Goal: Task Accomplishment & Management: Use online tool/utility

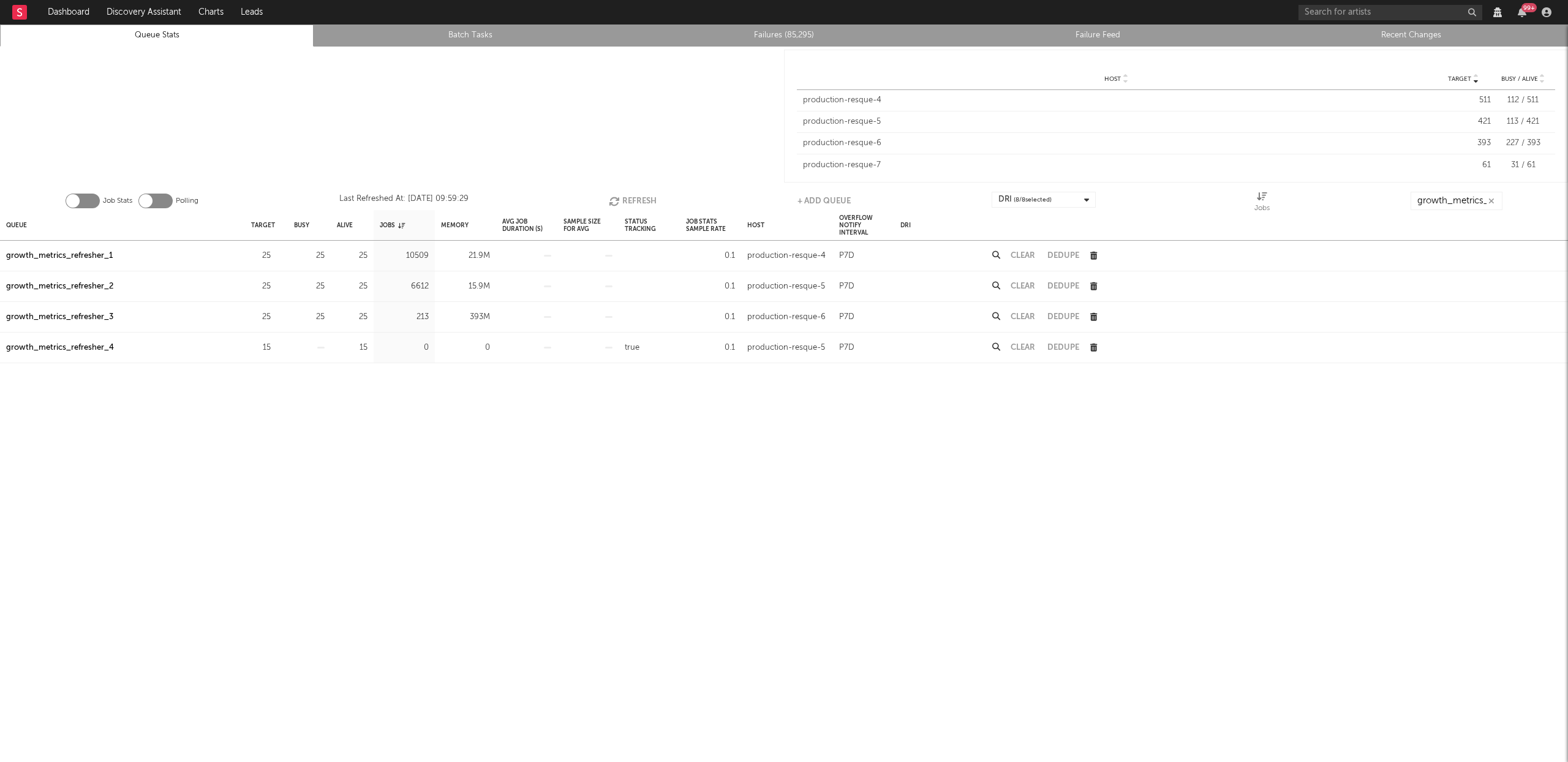
click at [73, 251] on div "growth_metrics_refresher_1" at bounding box center [59, 256] width 107 height 15
click at [73, 287] on div "growth_metrics_refresher_2" at bounding box center [60, 287] width 107 height 15
click at [75, 312] on div "growth_metrics_refresher_3" at bounding box center [60, 318] width 107 height 15
click at [625, 197] on button "Refresh" at bounding box center [633, 200] width 48 height 18
click at [1022, 253] on button "Clear" at bounding box center [1023, 256] width 24 height 8
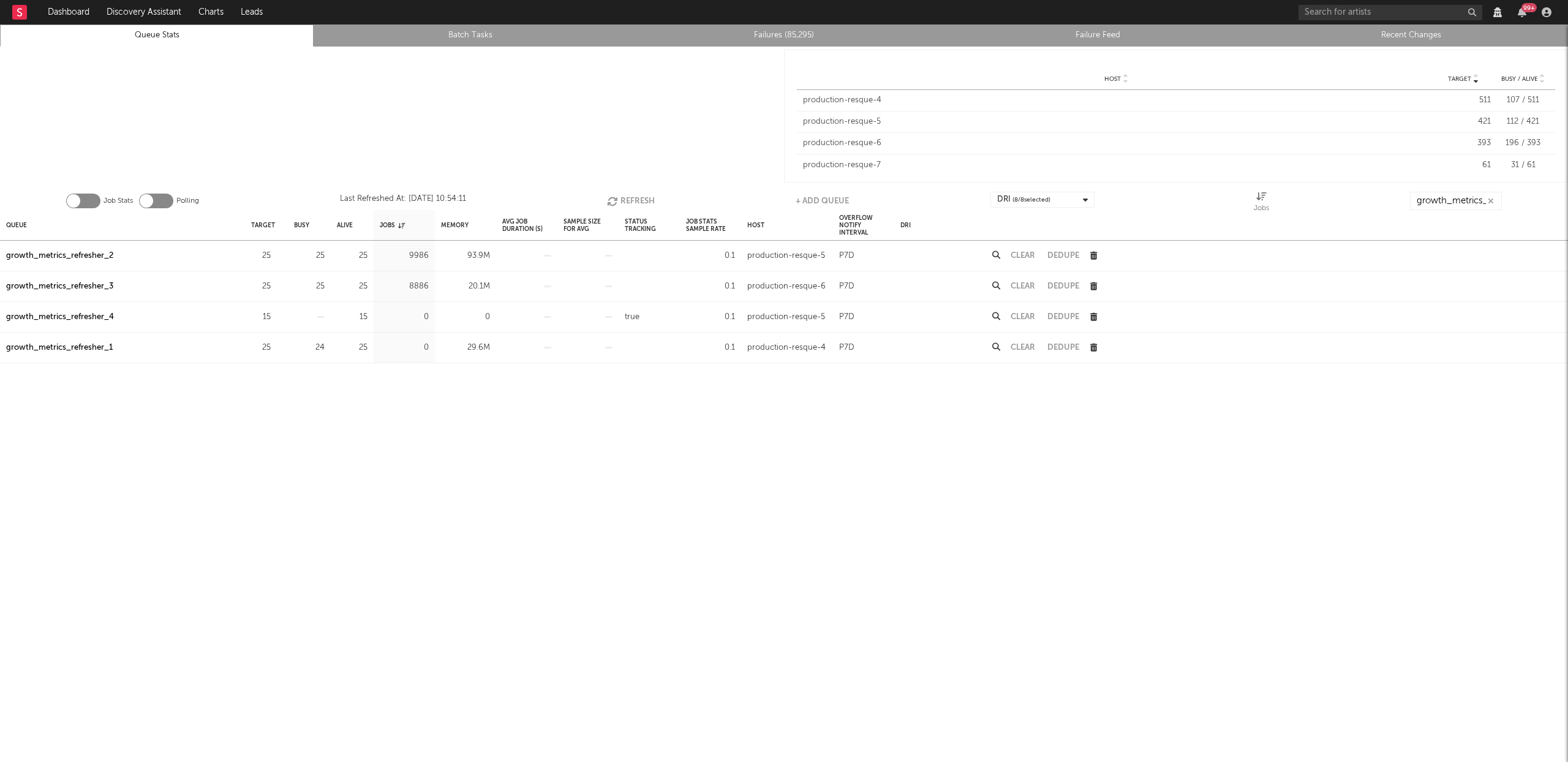
click at [1029, 286] on button "Clear" at bounding box center [1023, 286] width 24 height 8
click at [1024, 252] on button "Clear" at bounding box center [1023, 256] width 24 height 8
click at [14, 222] on div "Queue" at bounding box center [16, 225] width 21 height 26
click at [620, 200] on button "Refresh" at bounding box center [629, 200] width 48 height 18
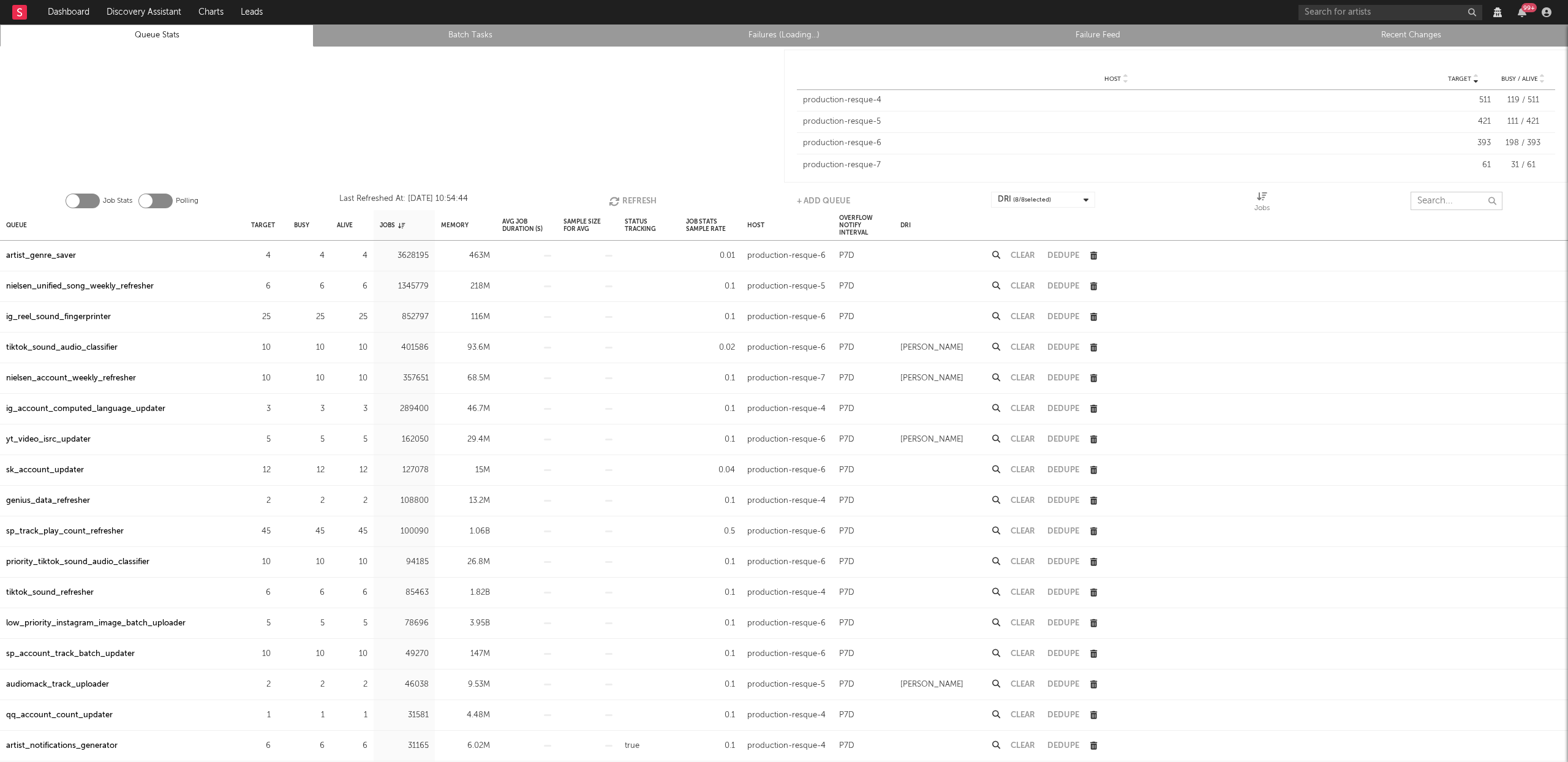
click at [1431, 202] on input "text" at bounding box center [1456, 200] width 92 height 18
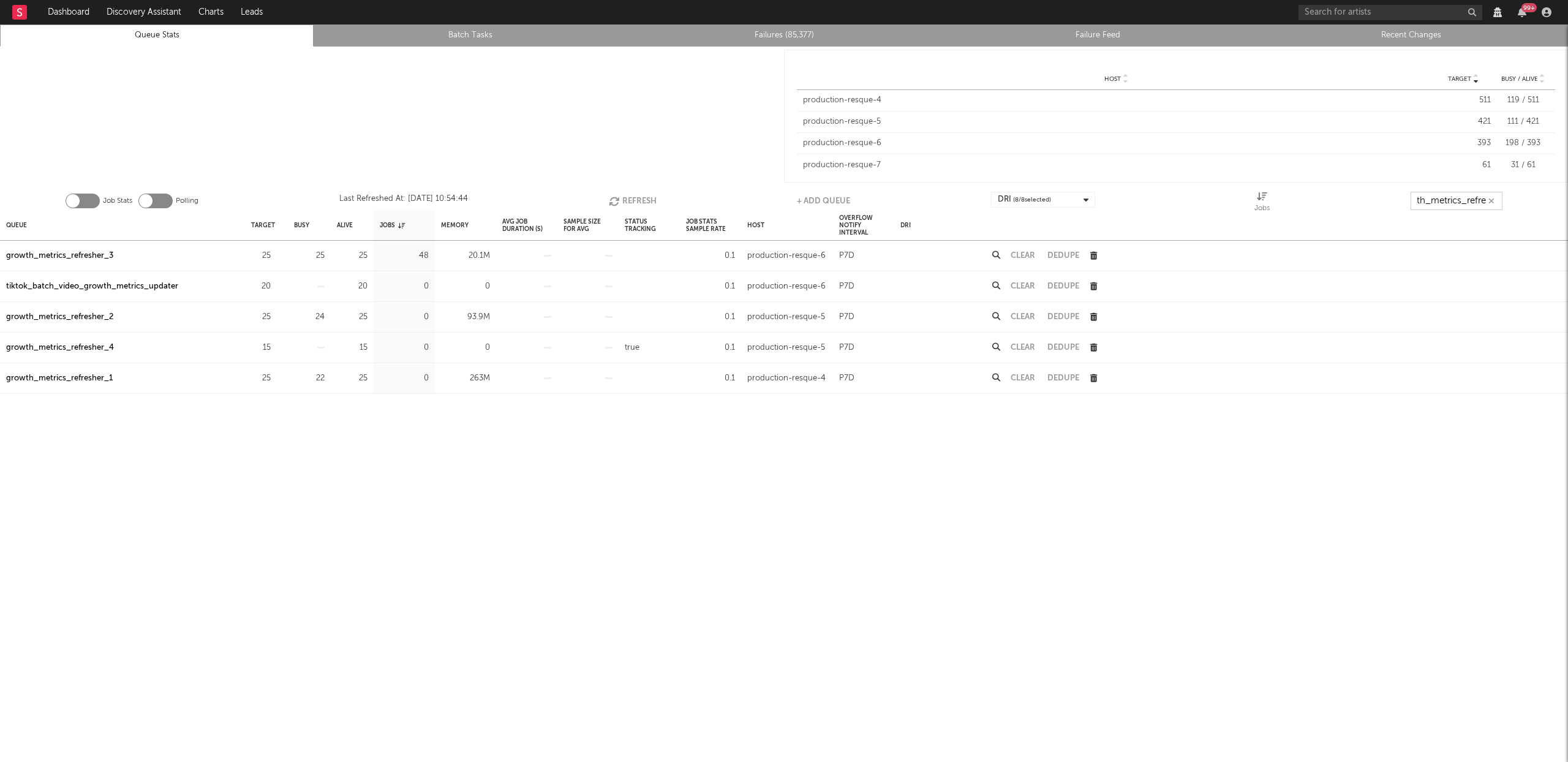
scroll to position [0, 26]
type input "growth_metrics_refres"
click at [14, 223] on div "Queue" at bounding box center [16, 225] width 21 height 26
click at [631, 197] on button "Refresh" at bounding box center [629, 200] width 48 height 18
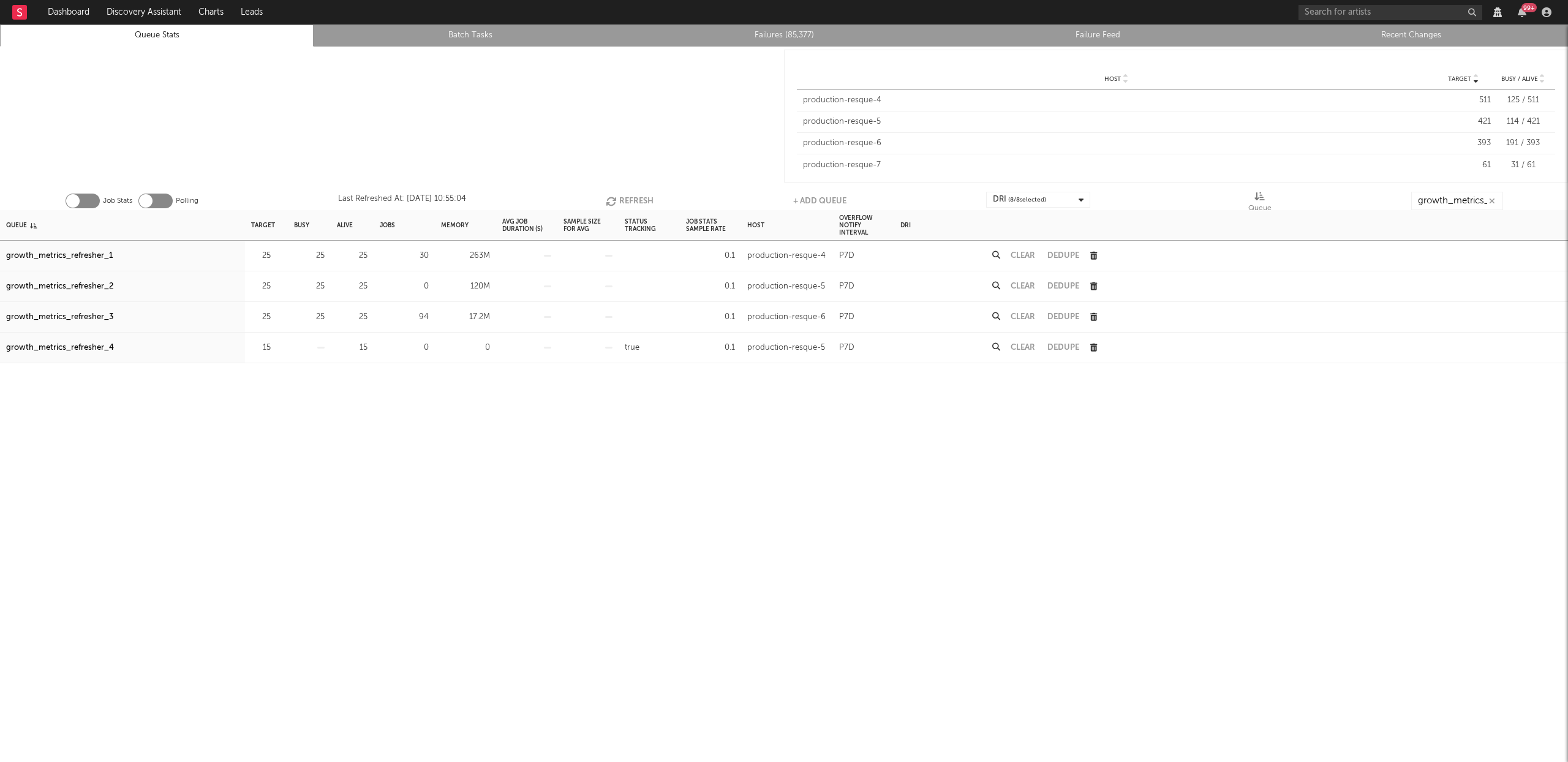
click at [1019, 253] on button "Clear" at bounding box center [1023, 256] width 24 height 8
click at [1016, 316] on button "Clear" at bounding box center [1023, 317] width 24 height 8
click at [631, 199] on button "Refresh" at bounding box center [629, 200] width 48 height 18
click at [1024, 317] on button "Clear" at bounding box center [1023, 317] width 24 height 8
click at [1024, 285] on button "Clear" at bounding box center [1023, 286] width 24 height 8
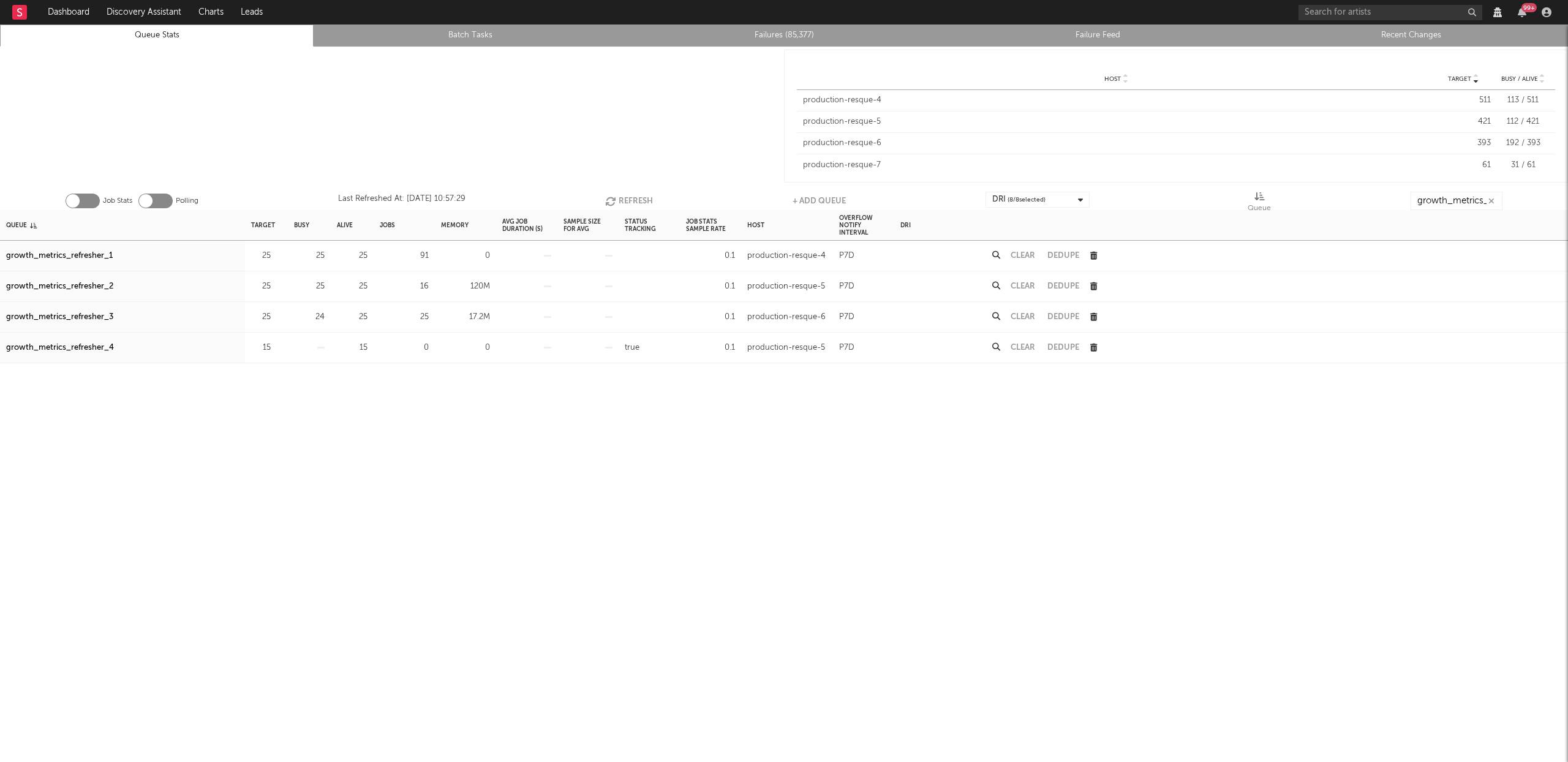
click at [1021, 256] on button "Clear" at bounding box center [1023, 256] width 24 height 8
click at [630, 197] on button "Refresh" at bounding box center [629, 200] width 48 height 18
click at [1028, 254] on button "Clear" at bounding box center [1023, 256] width 24 height 8
click at [1021, 287] on button "Clear" at bounding box center [1023, 286] width 24 height 8
click at [1023, 313] on button "Clear" at bounding box center [1023, 317] width 24 height 8
